Goal: Information Seeking & Learning: Understand process/instructions

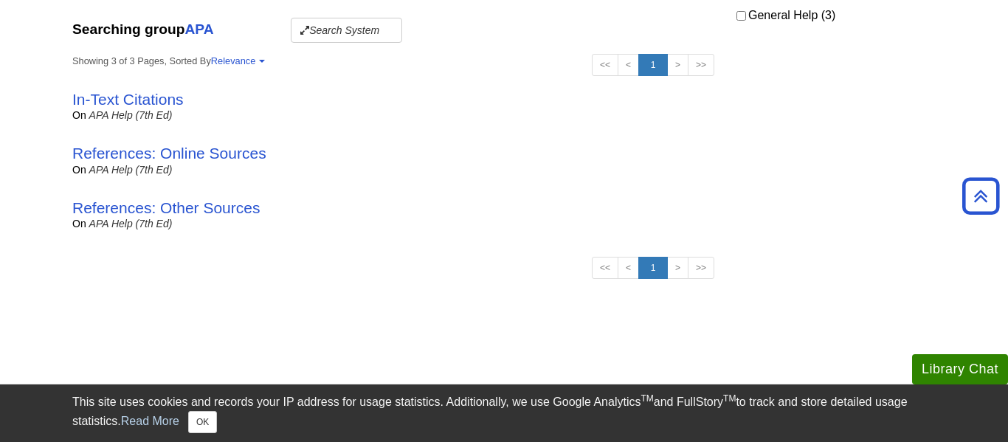
scroll to position [323, 0]
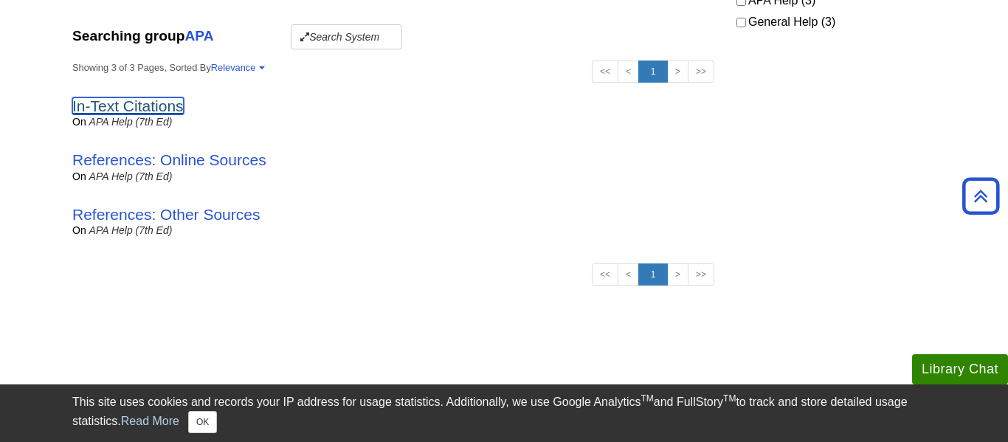
click at [154, 103] on link "In-Text Citations" at bounding box center [127, 105] width 111 height 17
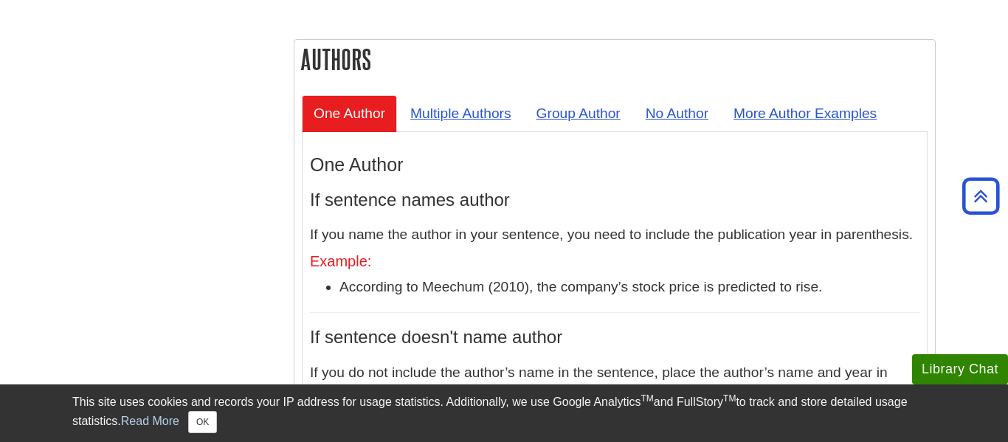
scroll to position [1361, 0]
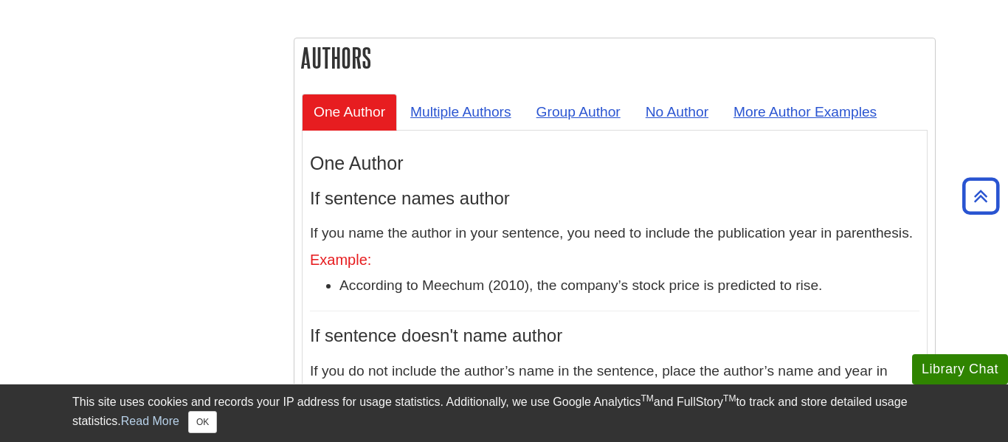
click at [509, 206] on div "One Author If sentence names author If you name the author in your sentence, yo…" at bounding box center [615, 304] width 610 height 303
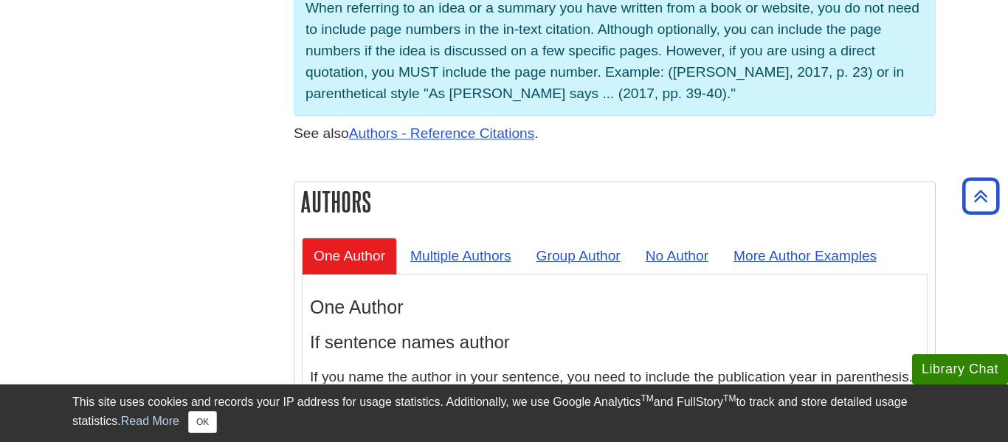
scroll to position [1217, 0]
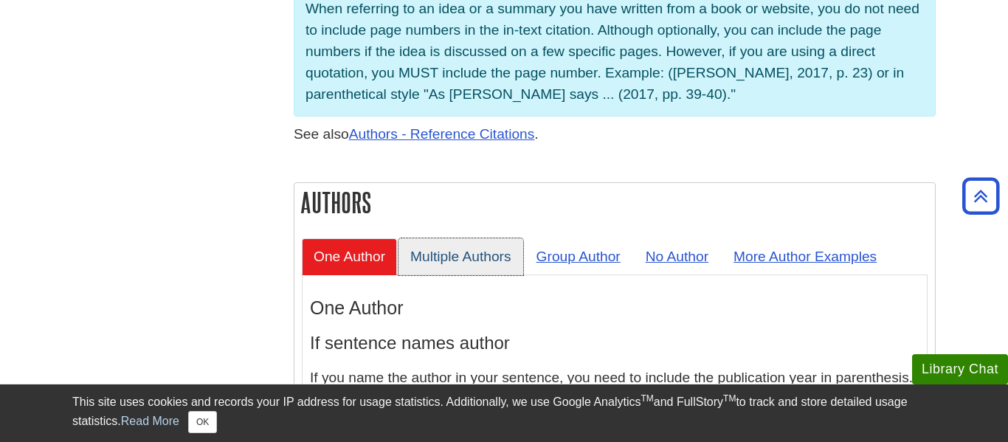
click at [481, 238] on link "Multiple Authors" at bounding box center [461, 256] width 125 height 36
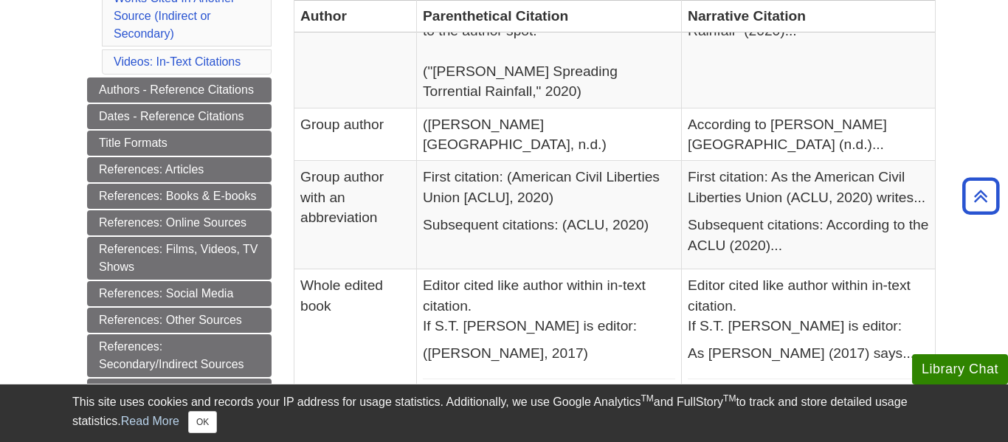
scroll to position [0, 0]
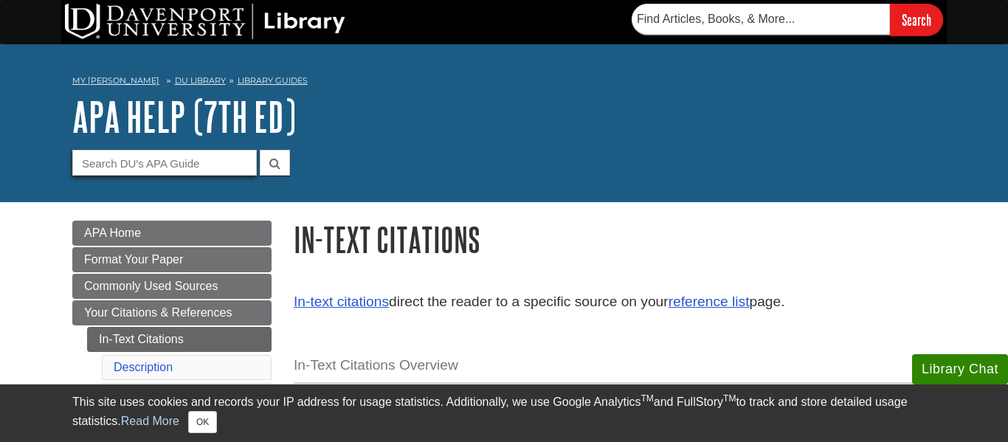
click at [202, 174] on input "Guide Search Terms" at bounding box center [164, 163] width 185 height 26
type input "in text citation with two authors"
click at [260, 150] on button "submit" at bounding box center [275, 163] width 30 height 26
